Goal: Find specific page/section: Find specific page/section

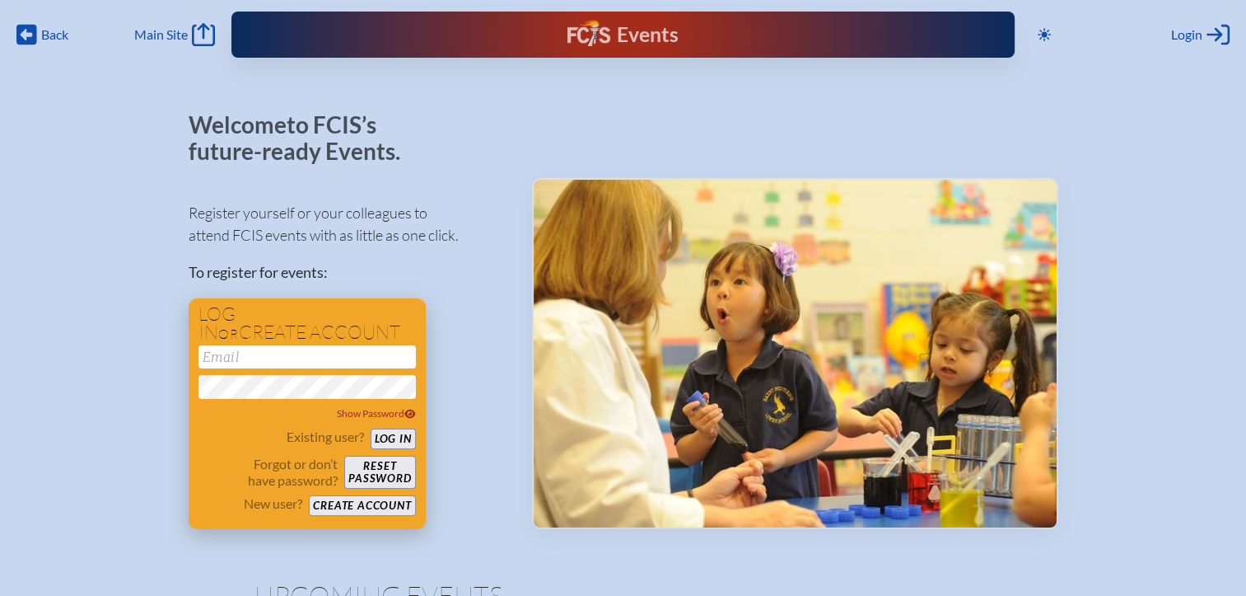
type input "[EMAIL_ADDRESS][DOMAIN_NAME]"
click at [404, 437] on button "Log in" at bounding box center [393, 438] width 45 height 21
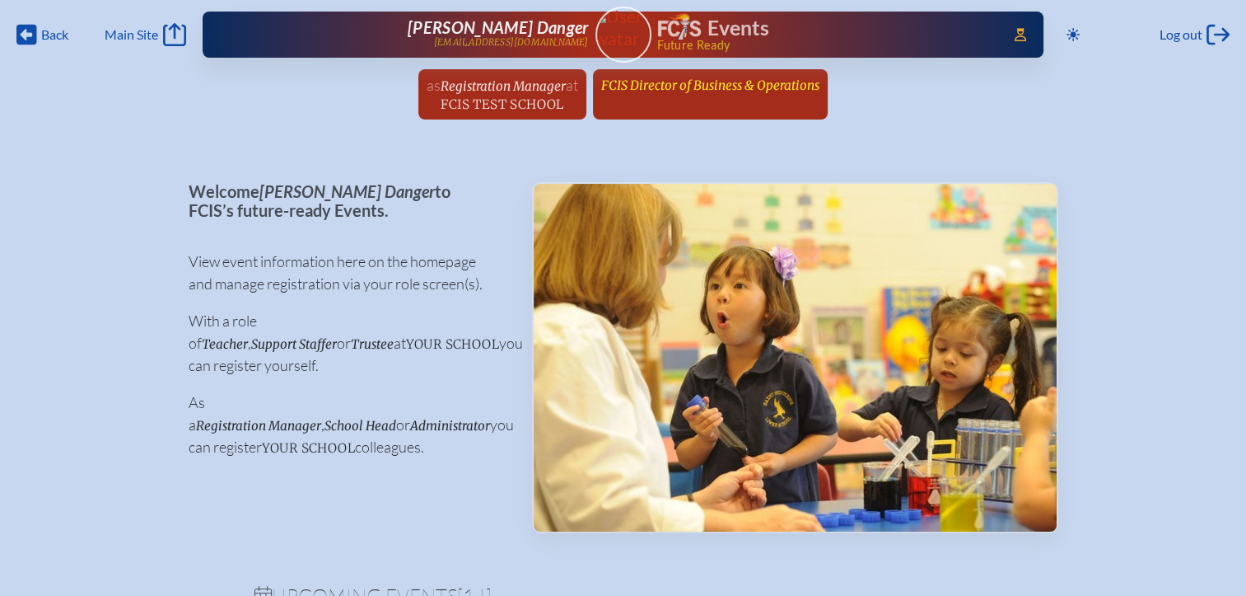
click at [755, 87] on span "FCIS Director of Business & Operations" at bounding box center [710, 85] width 218 height 16
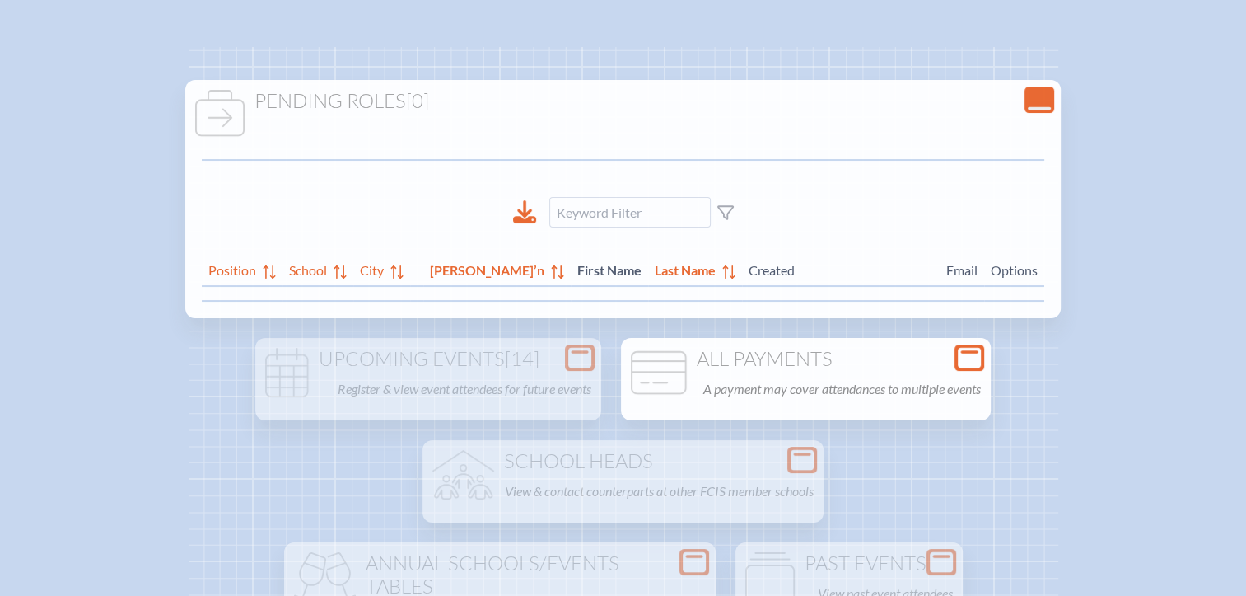
scroll to position [329, 0]
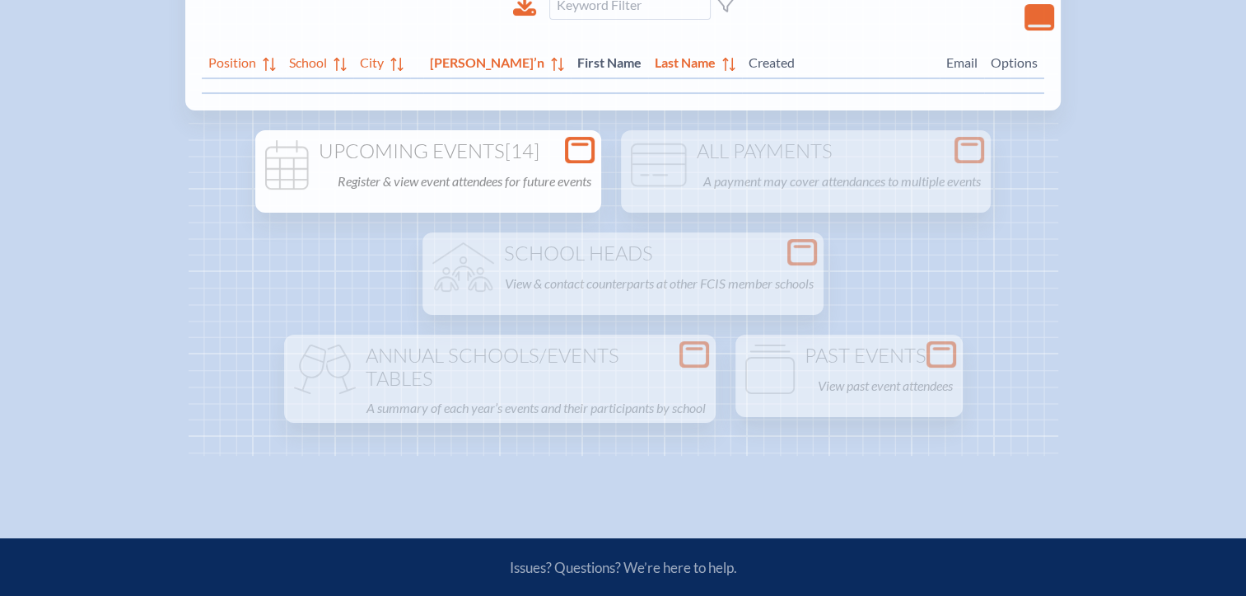
click at [559, 149] on h1 "Upcoming Events [14]" at bounding box center [428, 151] width 333 height 23
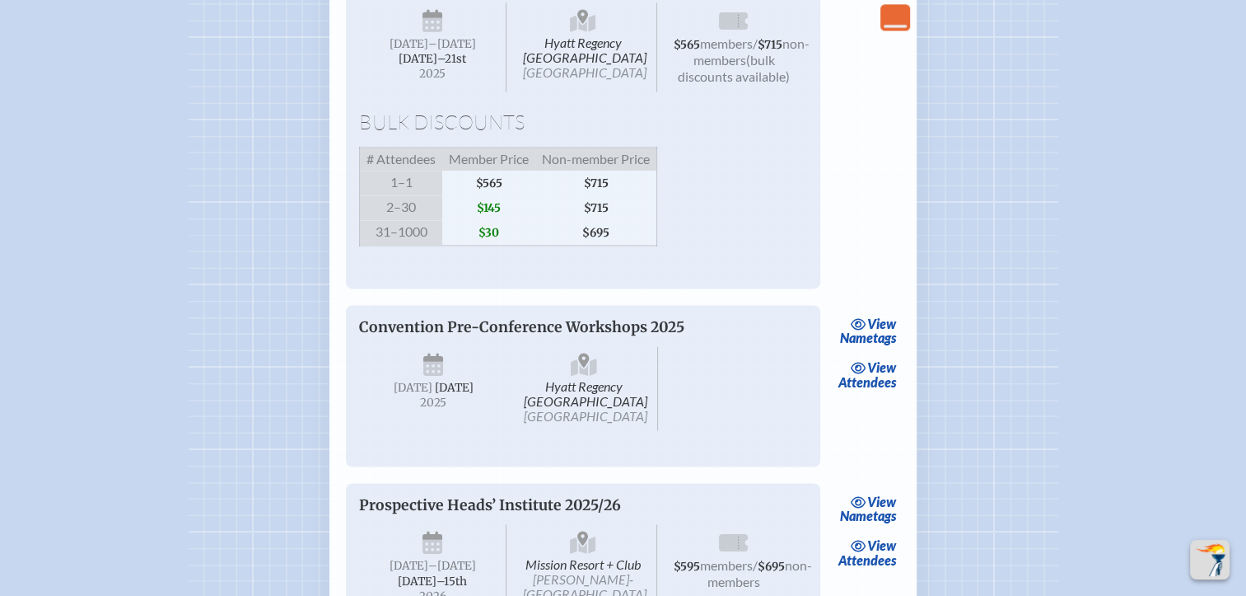
scroll to position [2306, 0]
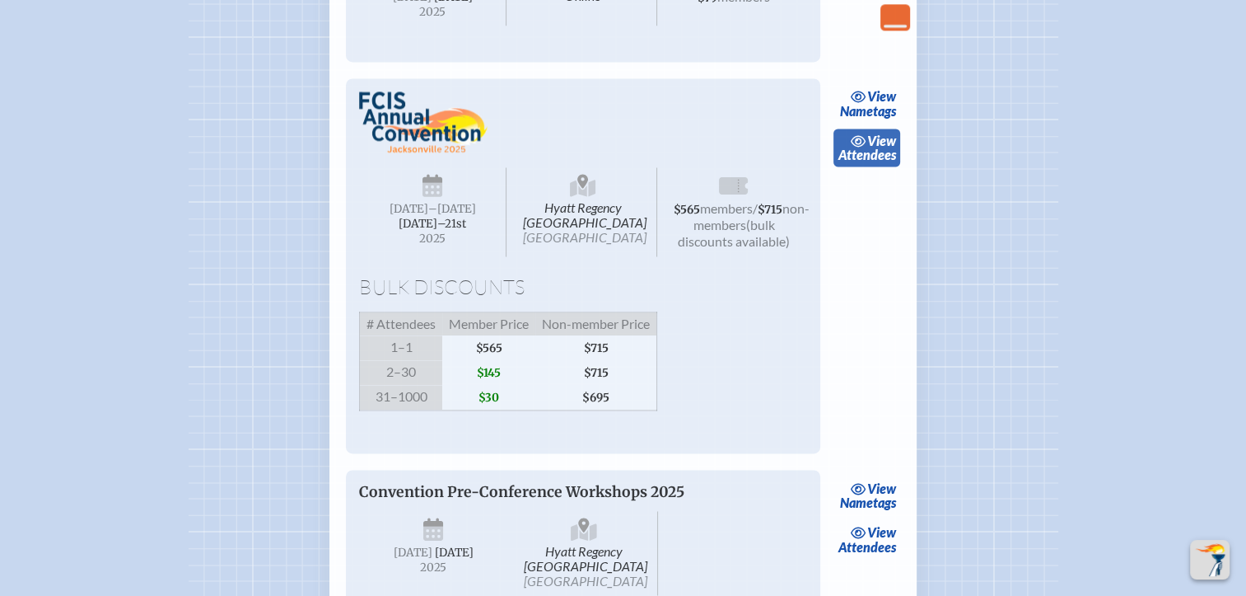
click at [867, 148] on span "view" at bounding box center [881, 141] width 29 height 16
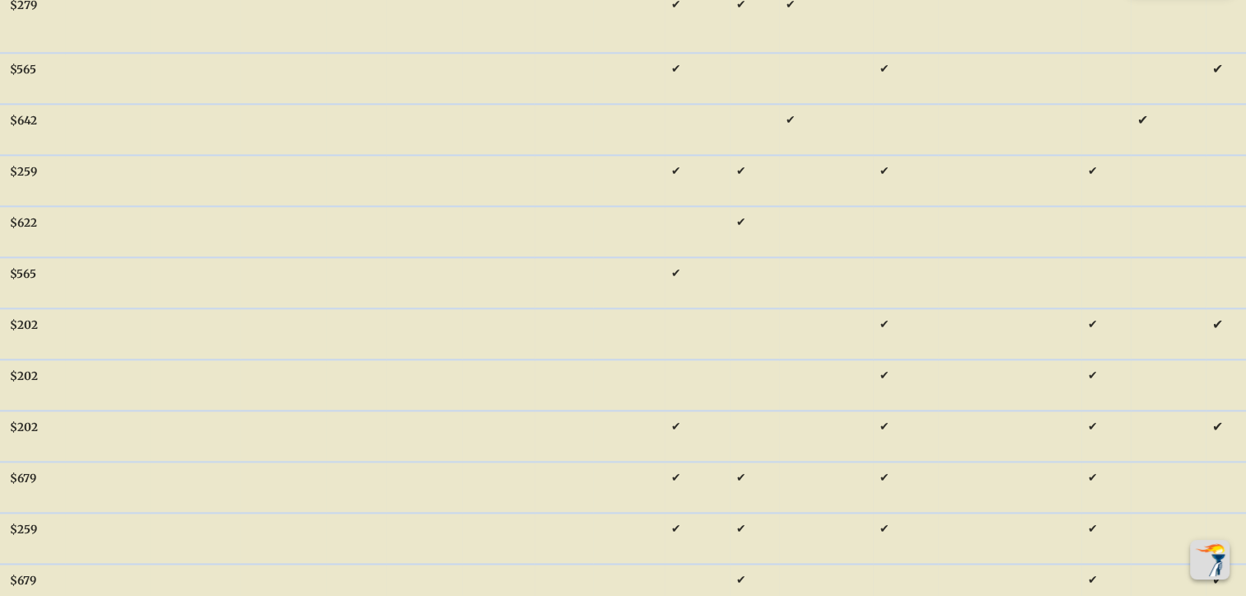
scroll to position [0, 12]
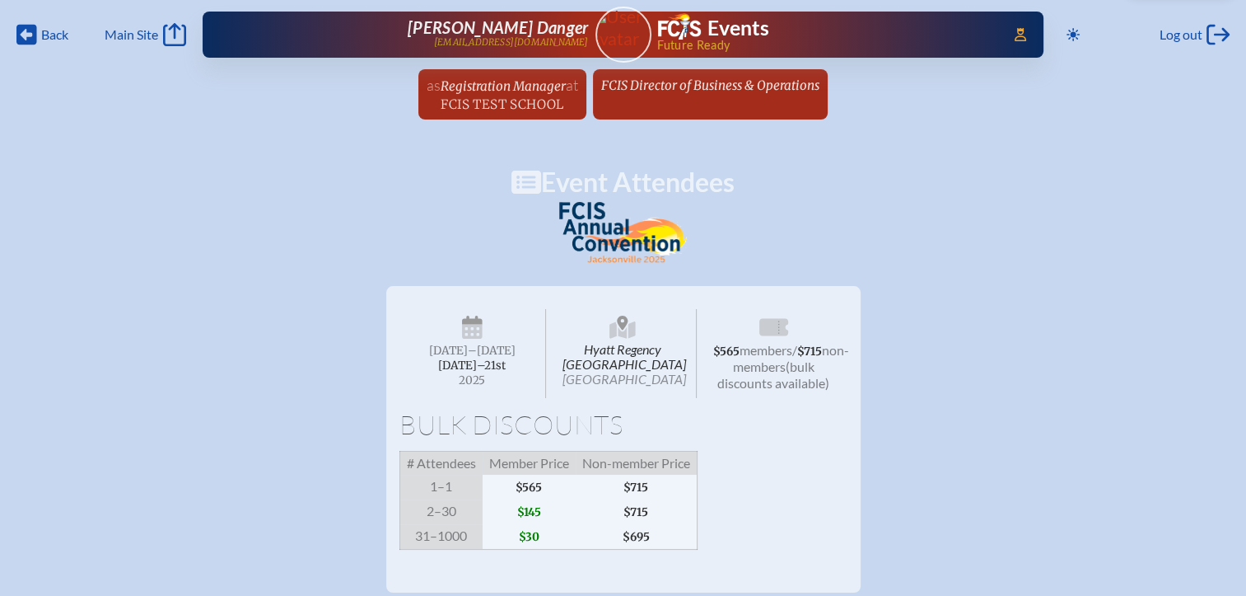
click at [668, 83] on span "FCIS Director of Business & Operations" at bounding box center [710, 85] width 218 height 16
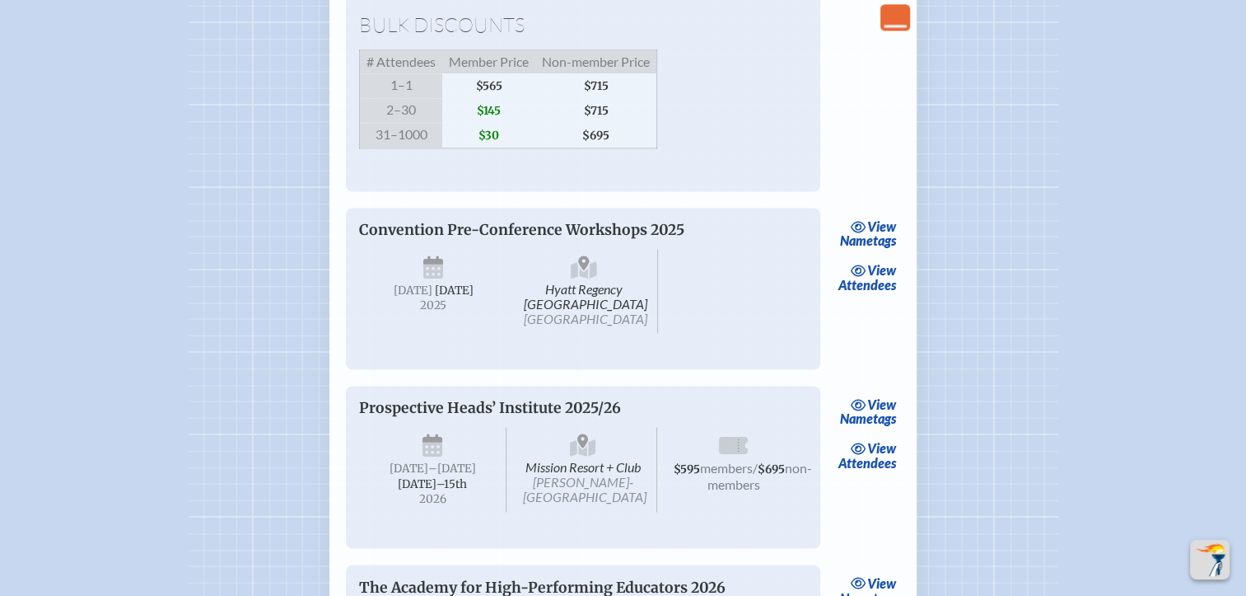
scroll to position [2718, 0]
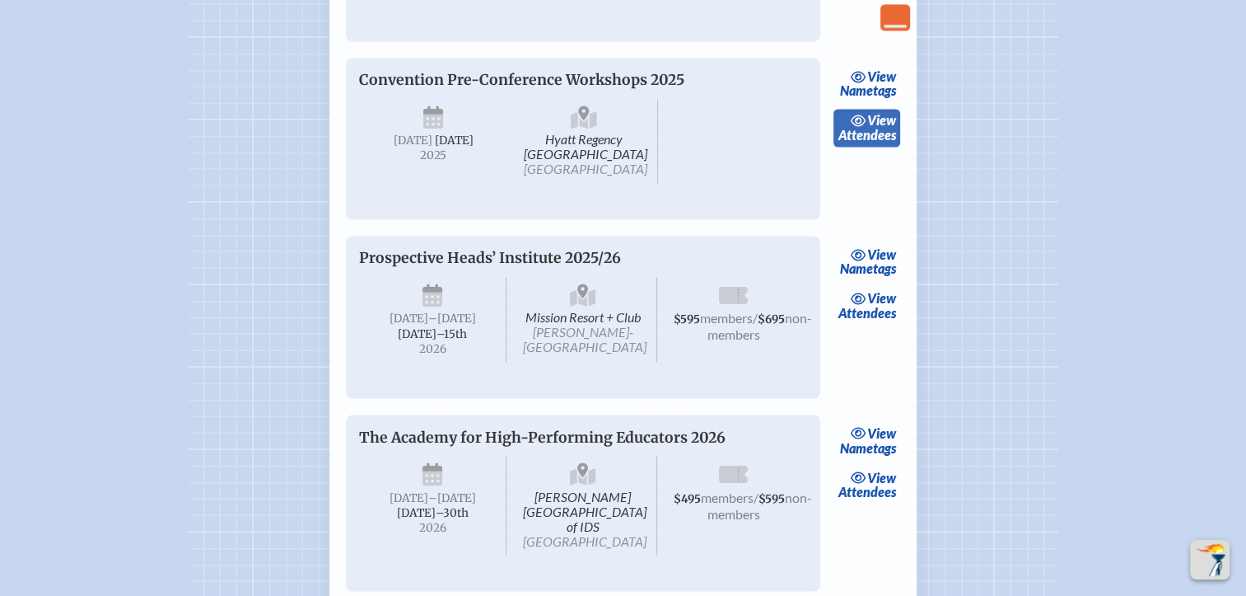
click at [863, 147] on link "view Attendees" at bounding box center [867, 128] width 67 height 38
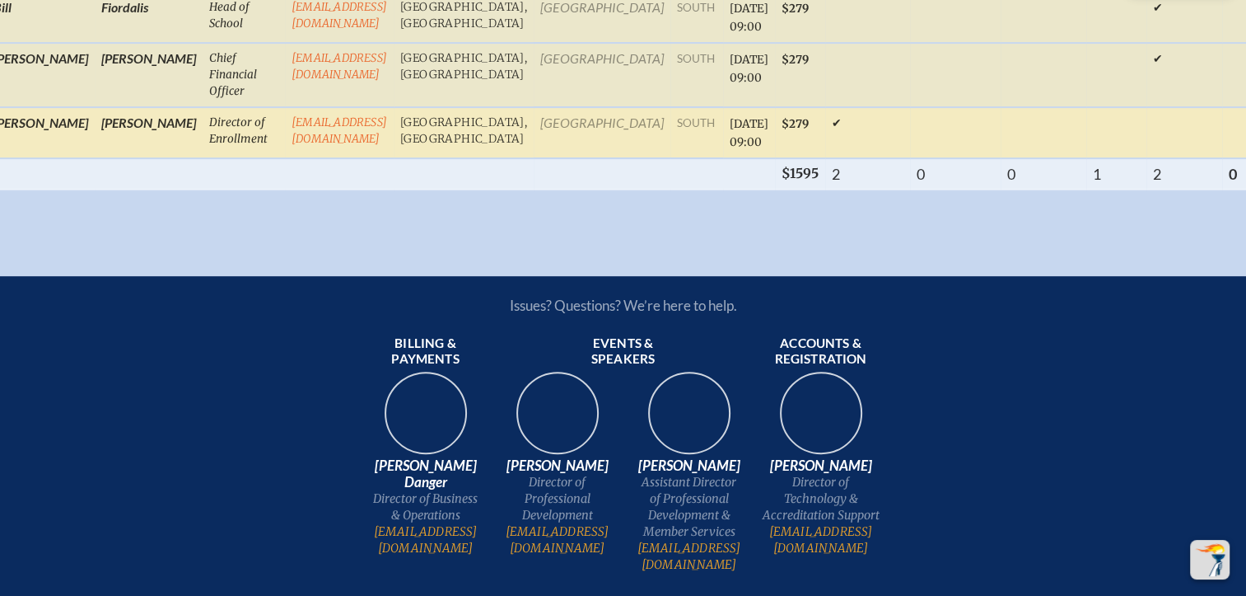
scroll to position [824, 0]
